Goal: Task Accomplishment & Management: Use online tool/utility

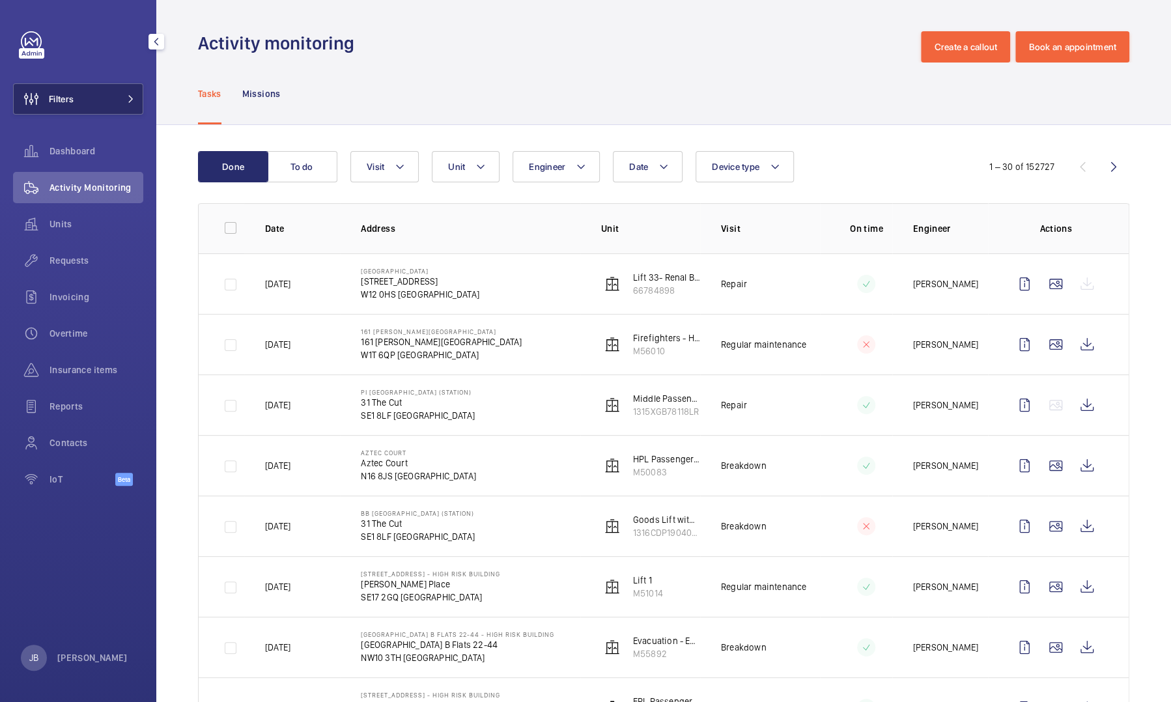
click at [80, 97] on button "Filters" at bounding box center [78, 98] width 130 height 31
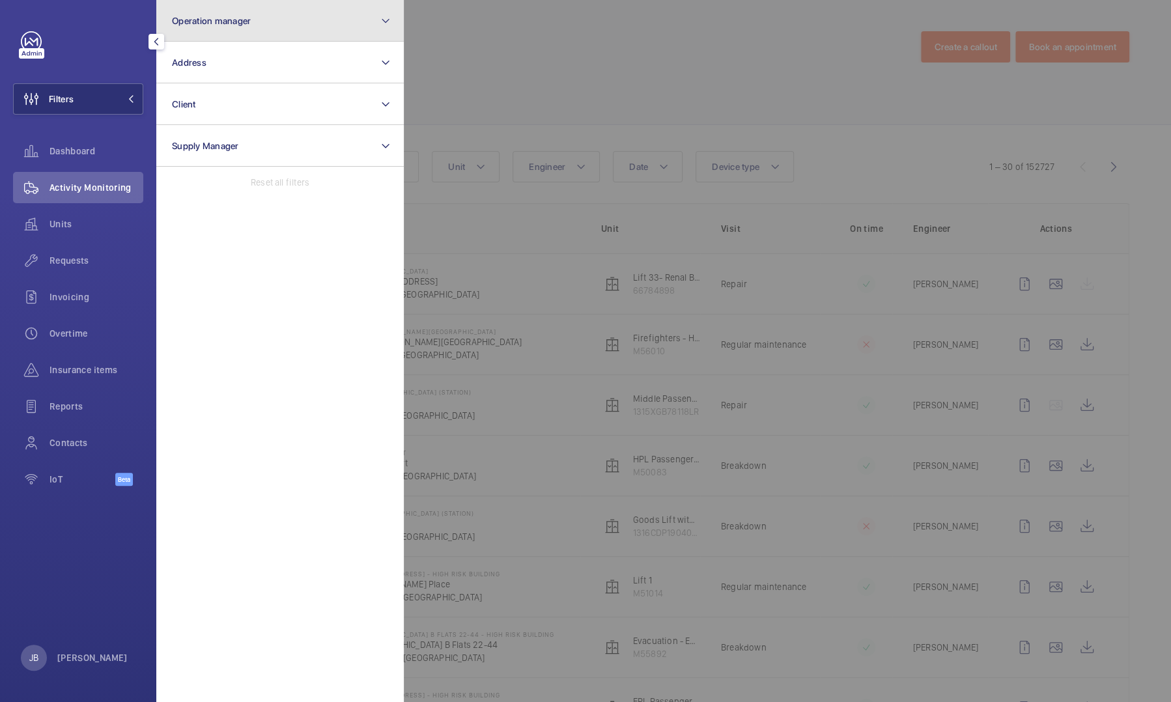
click at [242, 26] on button "Operation manager" at bounding box center [280, 21] width 248 height 42
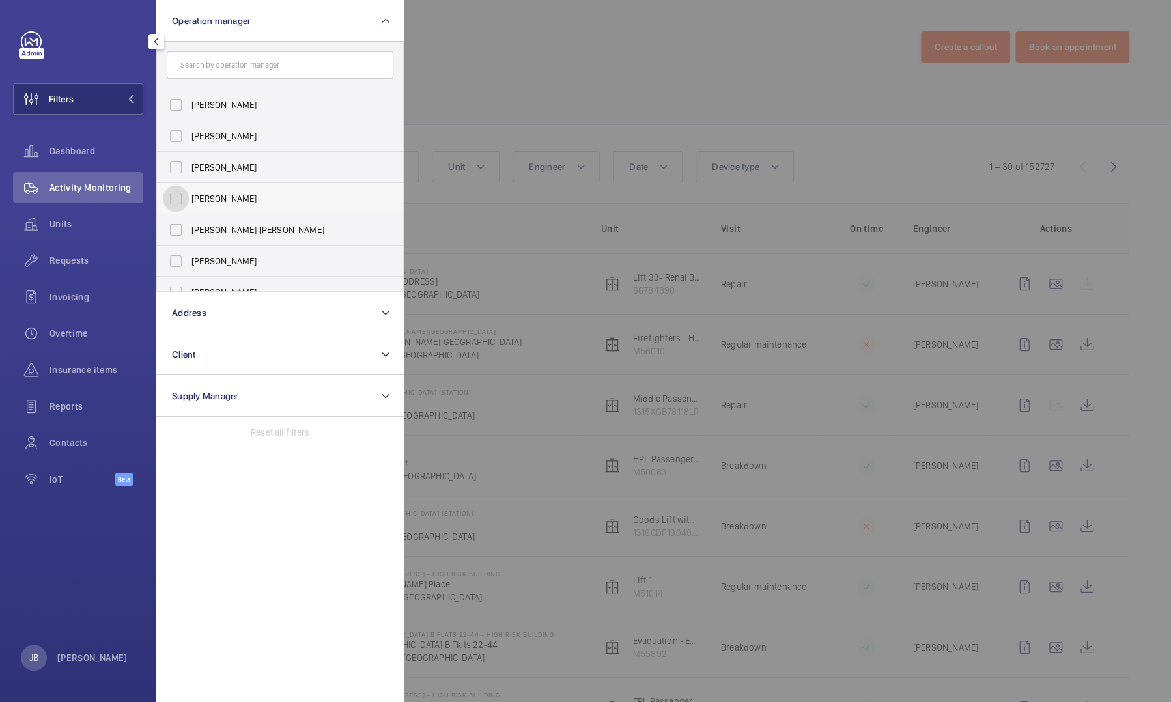
click at [188, 205] on input "[PERSON_NAME]" at bounding box center [176, 199] width 26 height 26
checkbox input "true"
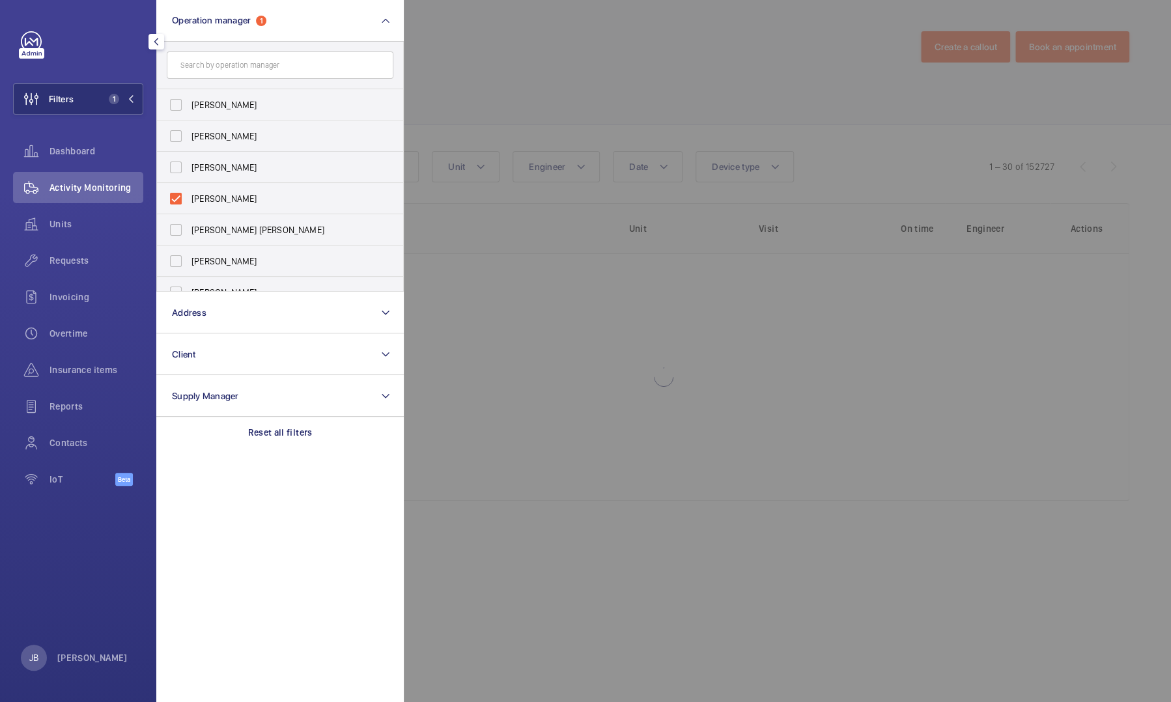
click at [465, 79] on div at bounding box center [989, 351] width 1171 height 702
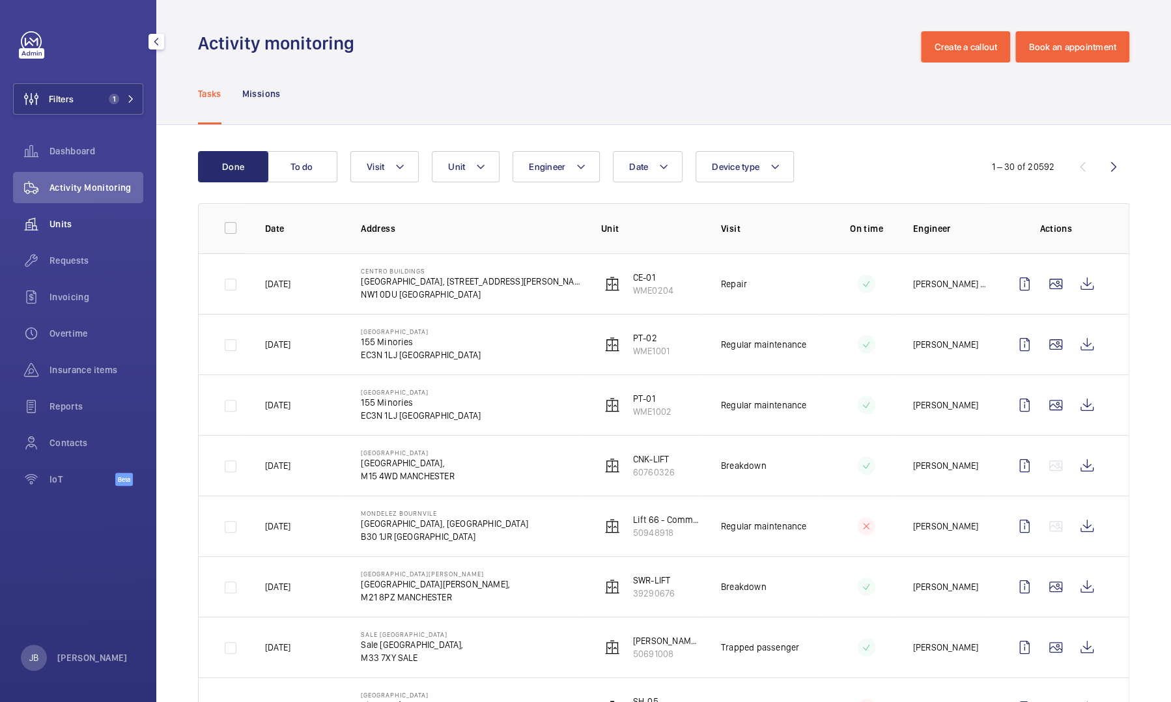
click at [54, 220] on span "Units" at bounding box center [97, 224] width 94 height 13
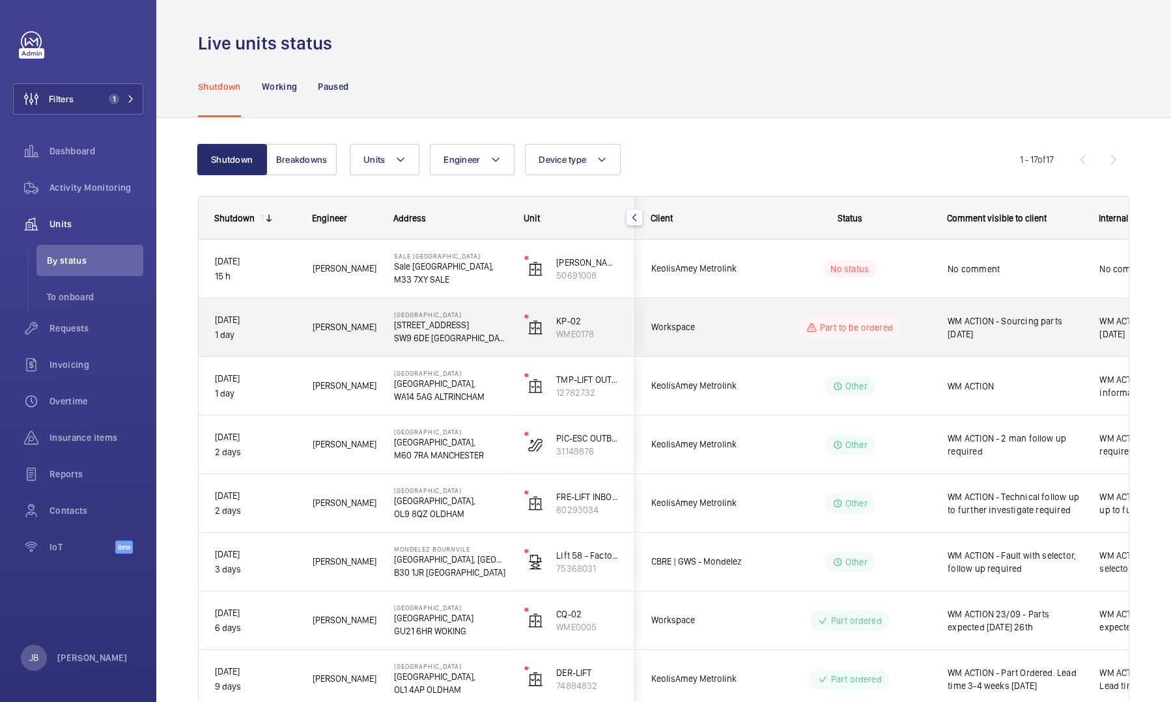
click at [985, 335] on span "WM ACTION - Sourcing parts [DATE]" at bounding box center [1015, 328] width 135 height 26
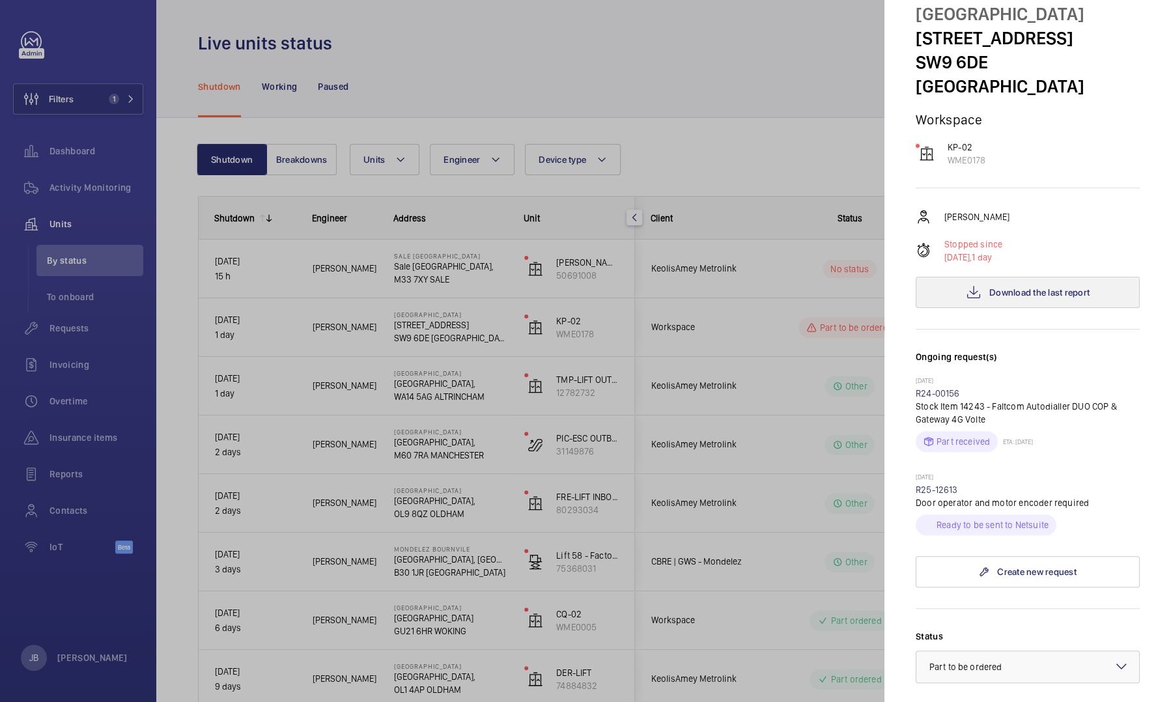
scroll to position [195, 0]
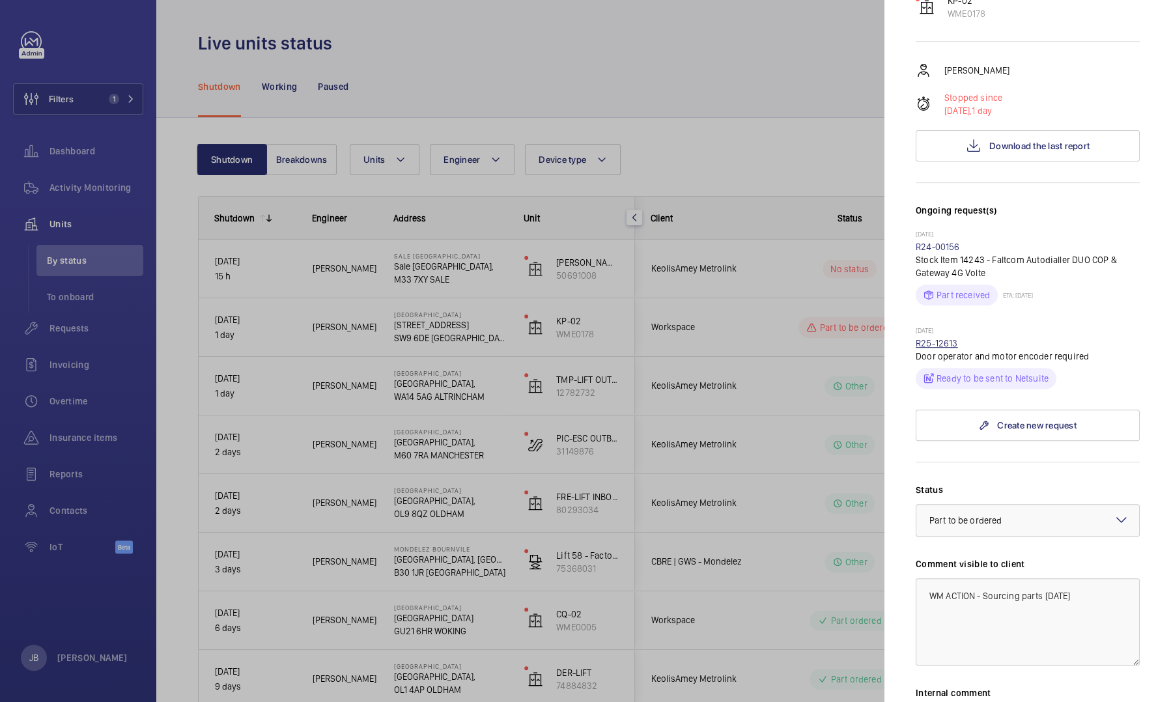
click at [942, 338] on link "R25-12613" at bounding box center [937, 343] width 42 height 10
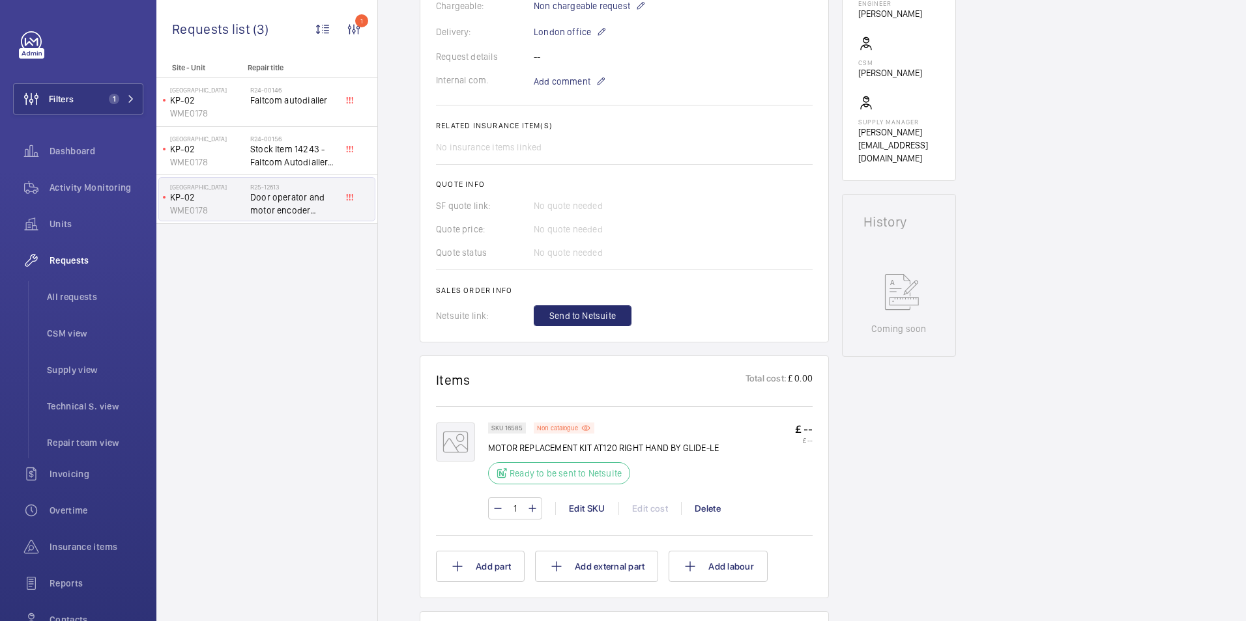
scroll to position [521, 0]
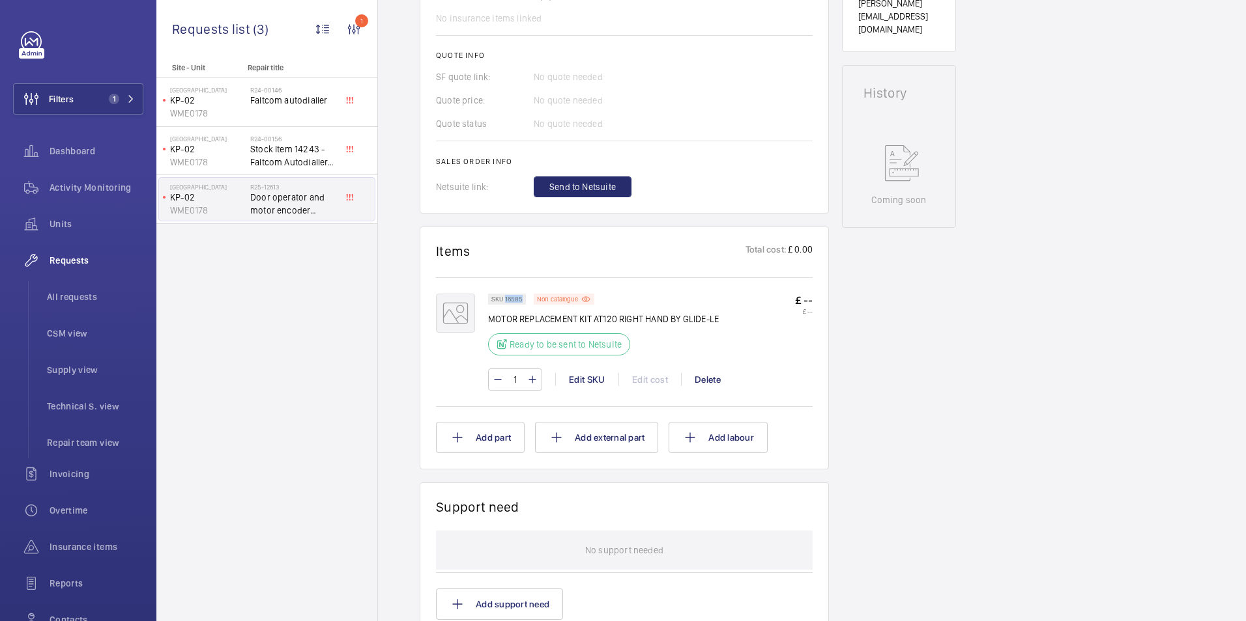
drag, startPoint x: 522, startPoint y: 301, endPoint x: 504, endPoint y: 300, distance: 17.6
click at [504, 300] on p "SKU 16585" at bounding box center [506, 299] width 31 height 5
copy p "16585"
